Goal: Information Seeking & Learning: Learn about a topic

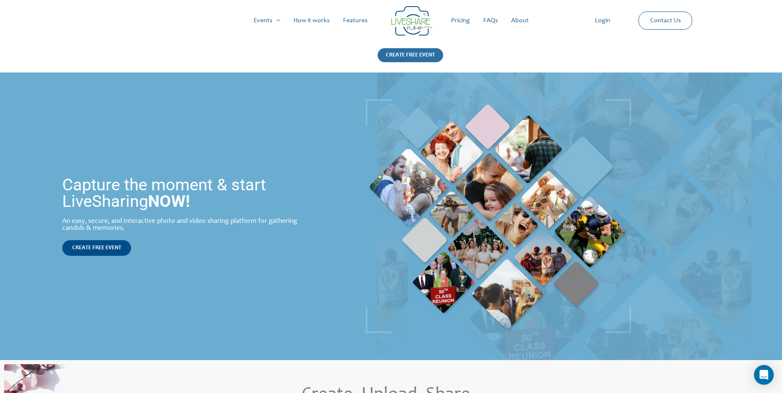
click at [412, 56] on div "CREATE FREE EVENT" at bounding box center [411, 55] width 66 height 14
click at [459, 21] on link "Pricing" at bounding box center [460, 20] width 32 height 26
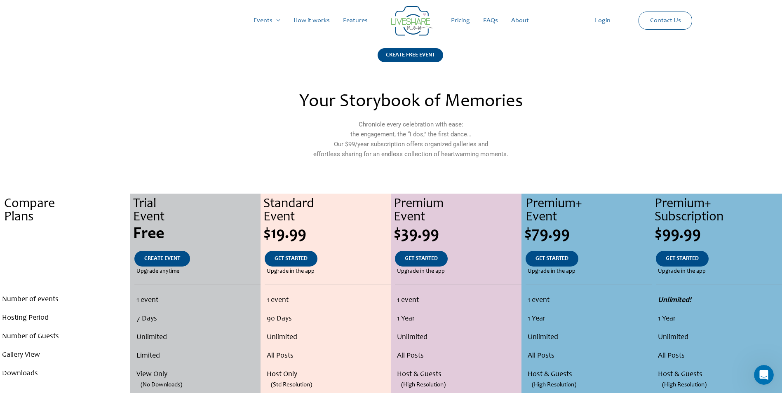
click at [308, 20] on link "How it works" at bounding box center [311, 20] width 49 height 26
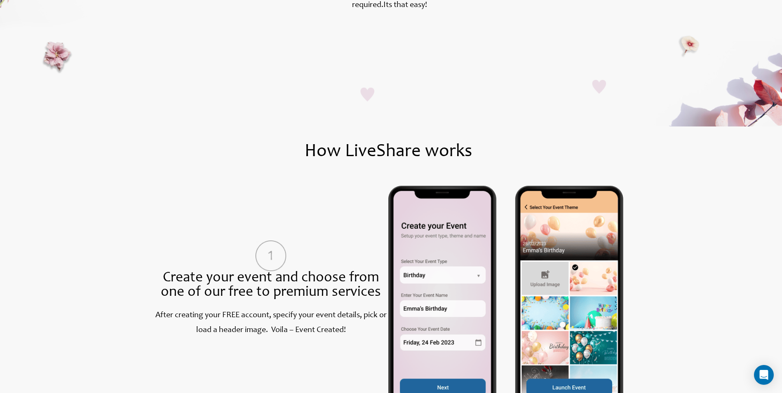
scroll to position [206, 0]
